Goal: Information Seeking & Learning: Learn about a topic

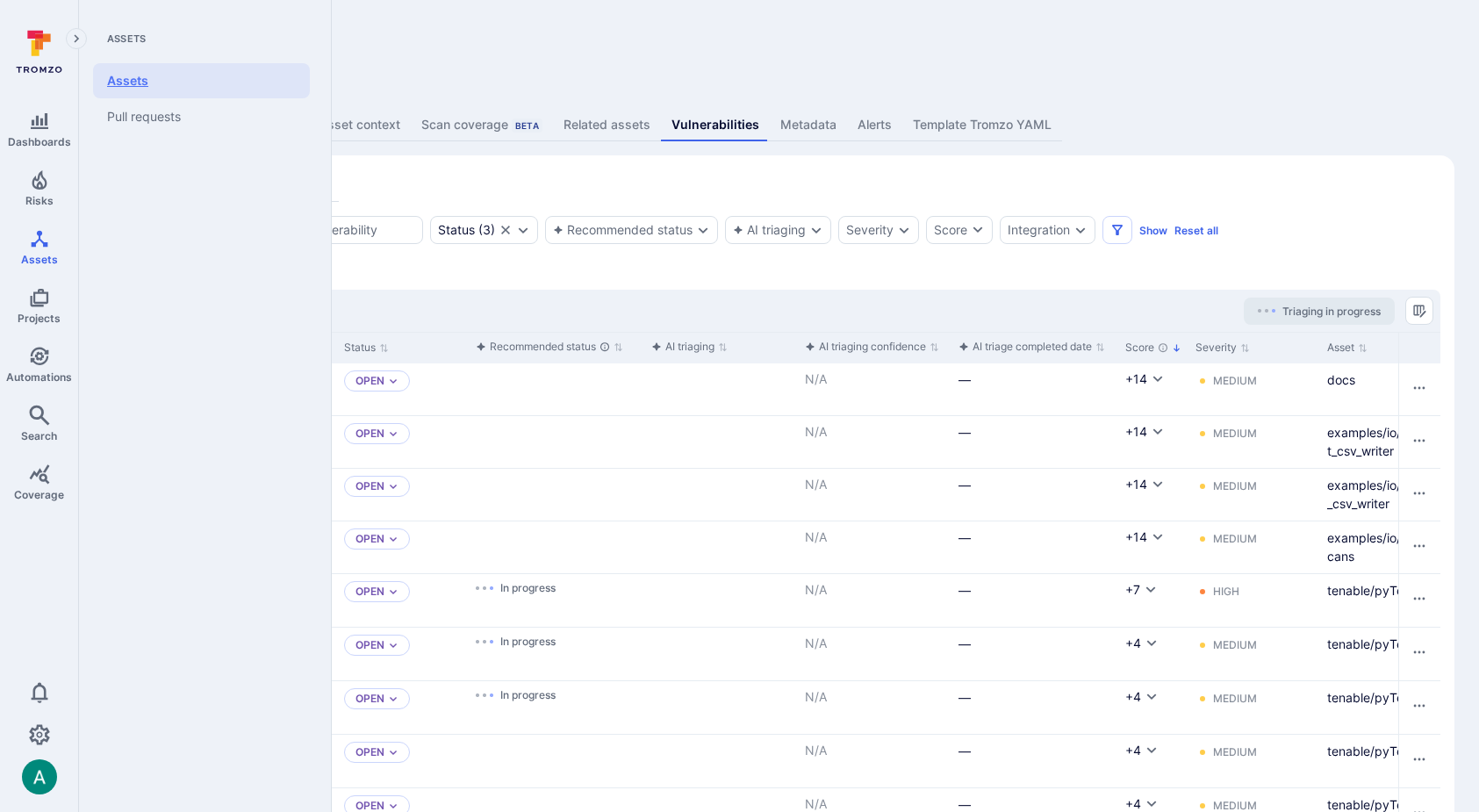
click at [168, 80] on link "Assets" at bounding box center [201, 81] width 217 height 35
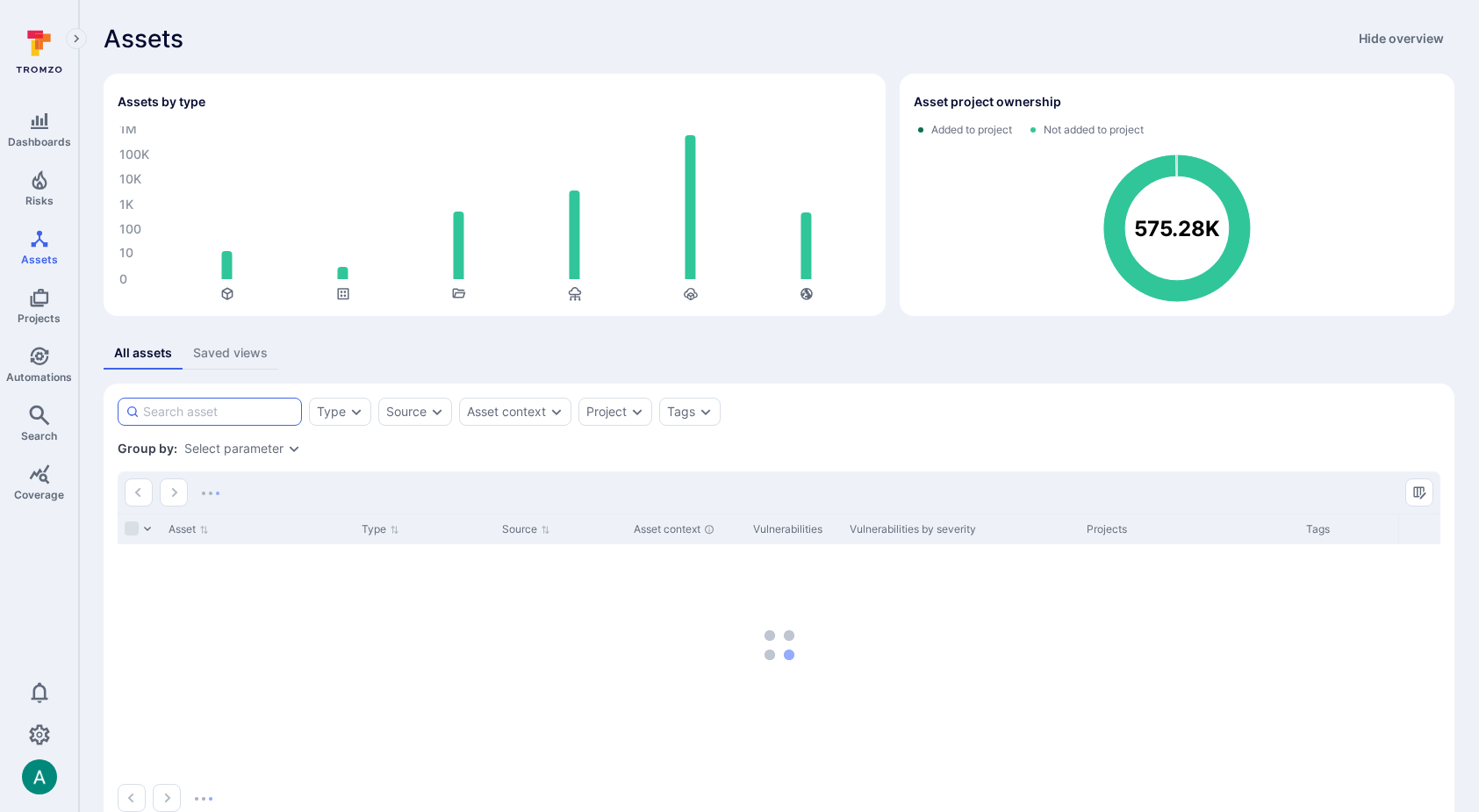
click at [211, 409] on input at bounding box center [219, 412] width 151 height 18
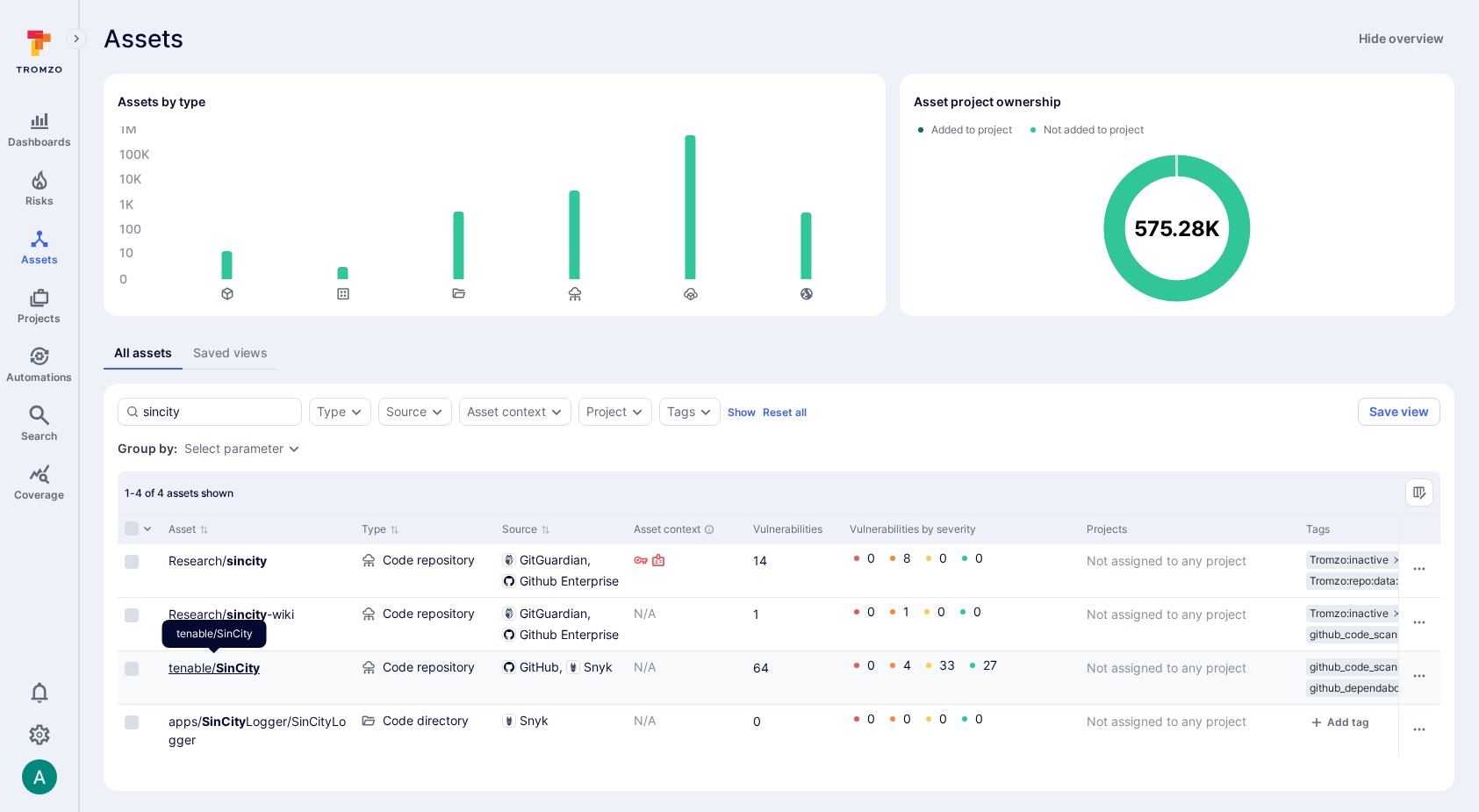
type input "sincity"
click at [238, 663] on b "SinCity" at bounding box center [238, 667] width 44 height 15
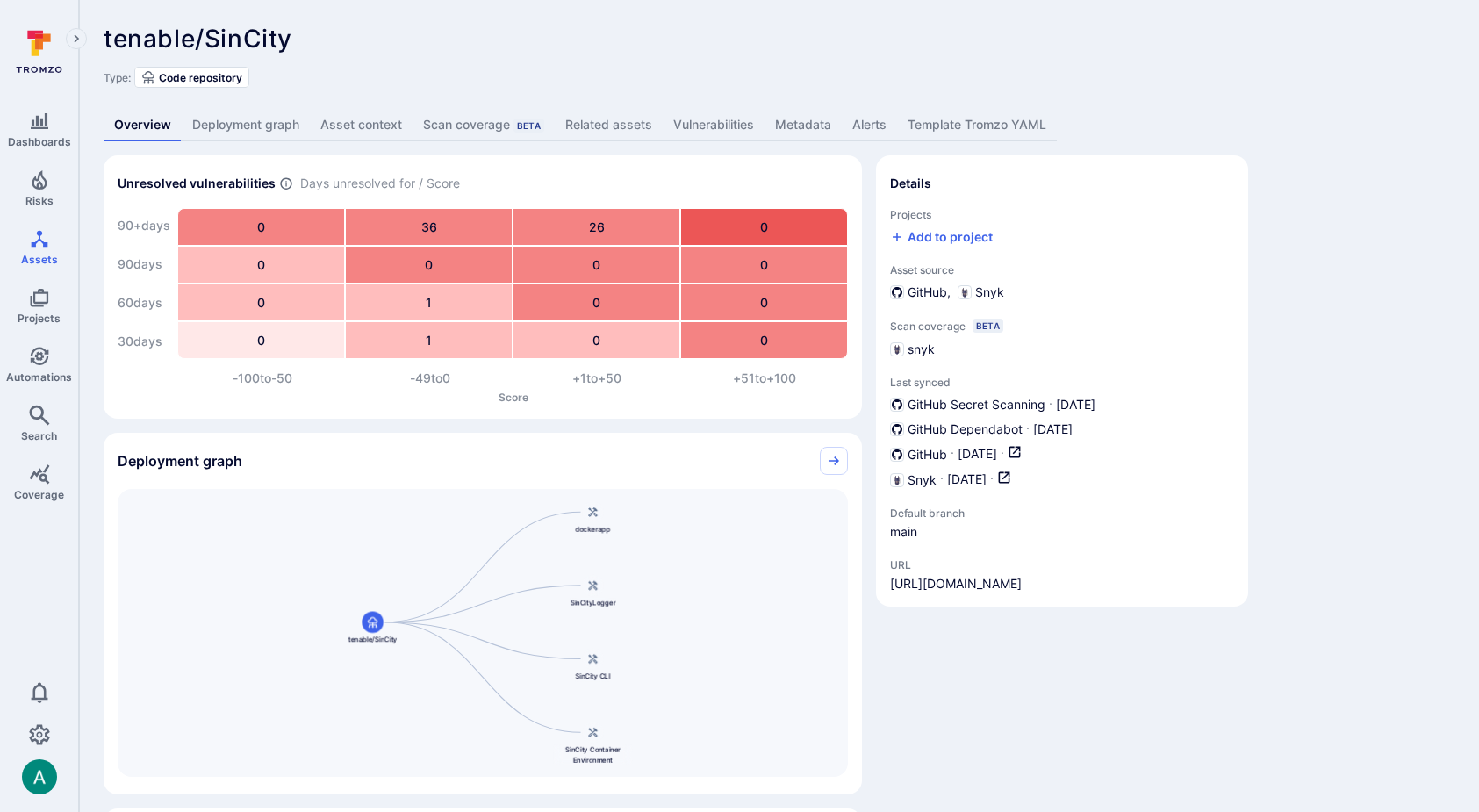
click at [711, 121] on link "Vulnerabilities" at bounding box center [714, 125] width 102 height 32
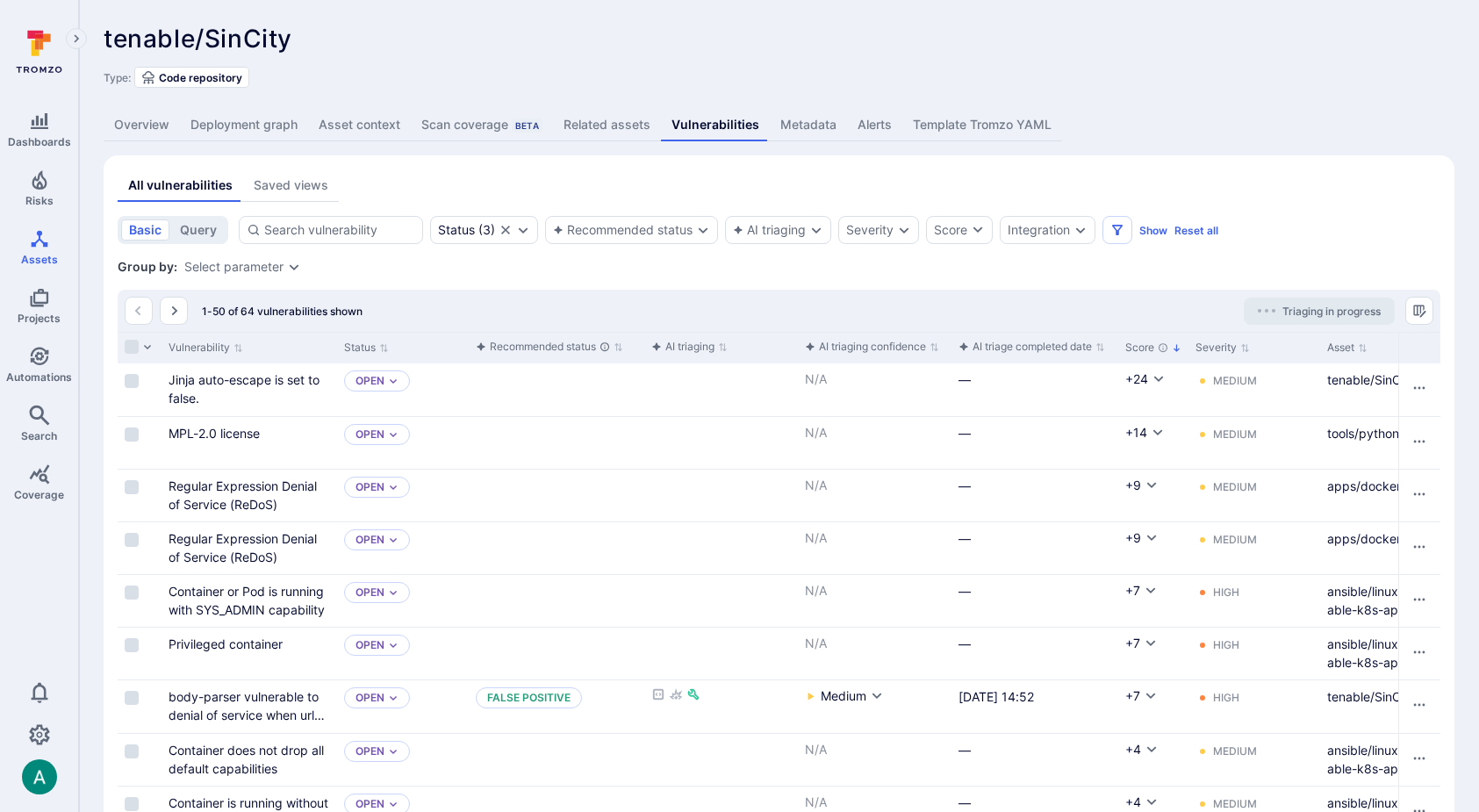
click at [255, 131] on link "Deployment graph" at bounding box center [244, 125] width 128 height 32
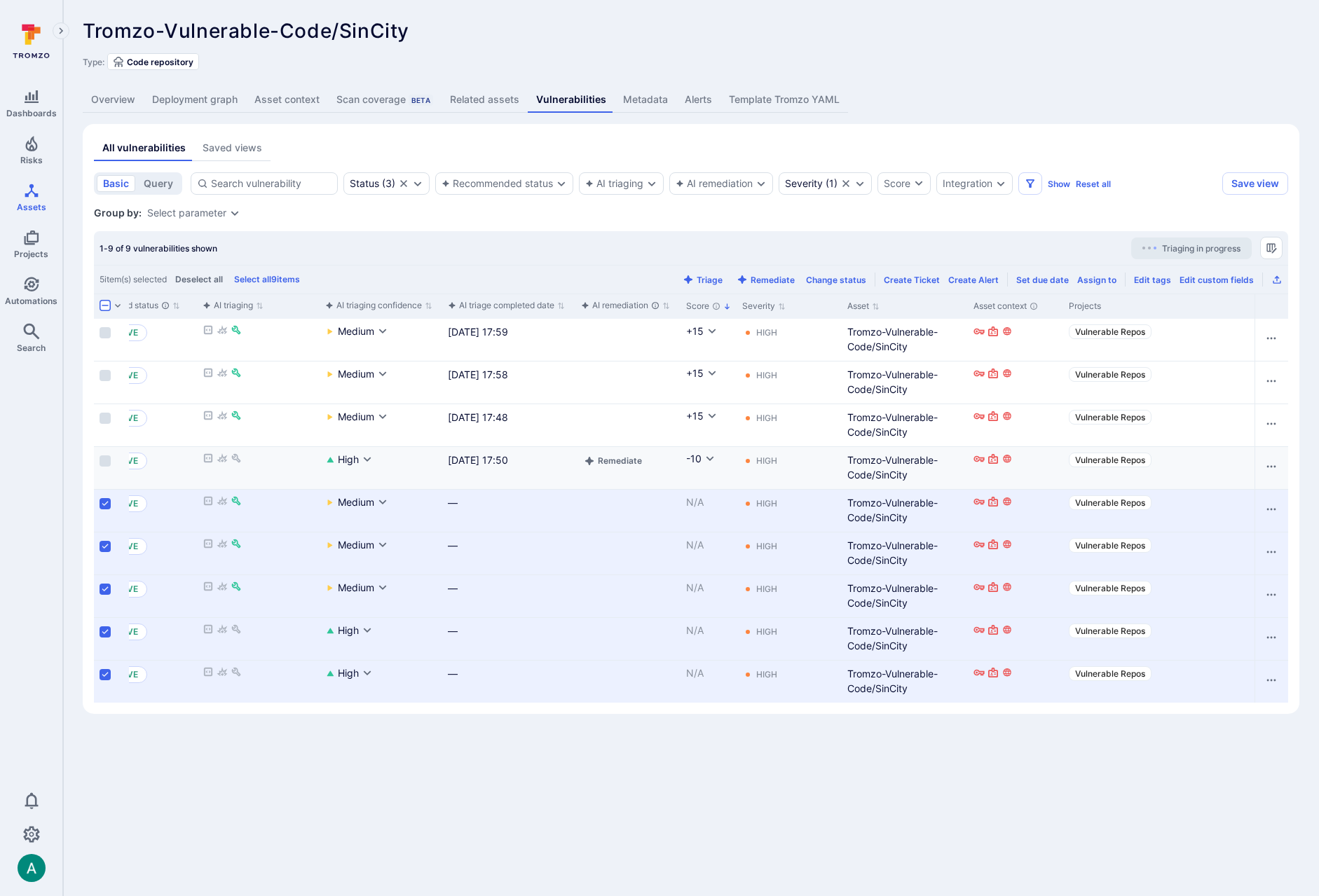
scroll to position [0, 316]
click at [420, 147] on div "All vulnerabilities Saved views" at bounding box center [691, 148] width 1194 height 26
